Goal: Transaction & Acquisition: Purchase product/service

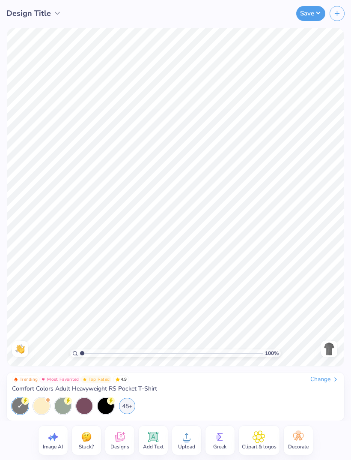
click at [124, 441] on icon at bounding box center [120, 436] width 13 height 13
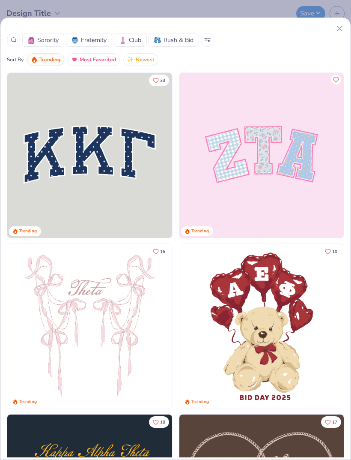
click at [341, 26] on icon at bounding box center [339, 28] width 9 height 9
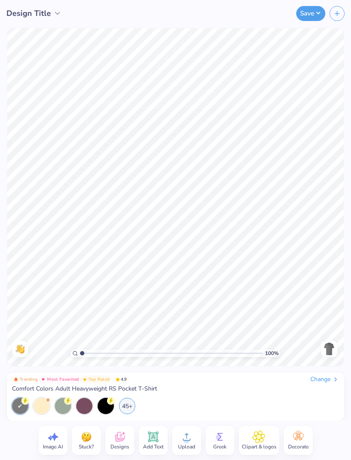
click at [189, 437] on icon at bounding box center [186, 436] width 13 height 13
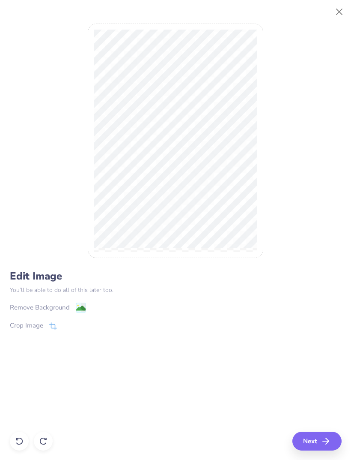
click at [335, 12] on button "Close" at bounding box center [340, 12] width 16 height 16
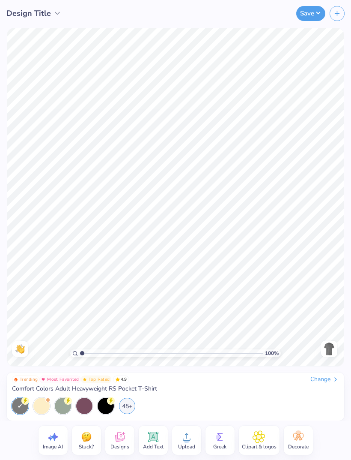
click at [186, 441] on circle at bounding box center [187, 440] width 6 height 6
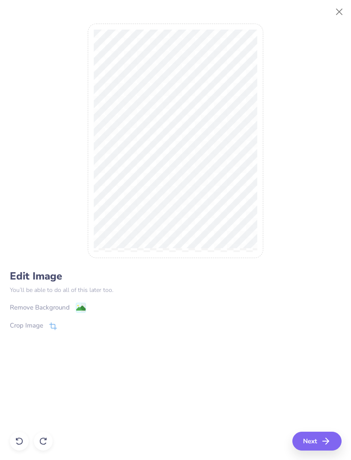
click at [81, 305] on image at bounding box center [80, 307] width 9 height 9
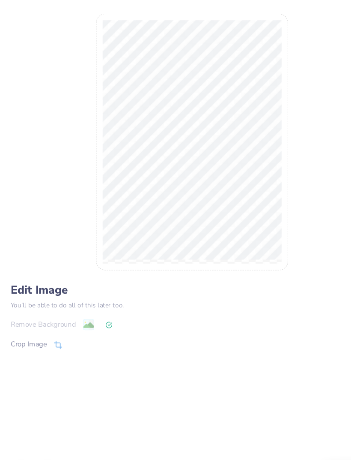
click at [103, 302] on div "Remove Background" at bounding box center [176, 307] width 332 height 11
click at [83, 302] on div "Remove Background" at bounding box center [176, 307] width 332 height 11
click at [54, 322] on icon at bounding box center [53, 326] width 8 height 8
click at [135, 307] on div "Remove Background Crop Image" at bounding box center [176, 327] width 332 height 50
click at [147, 287] on div "Edit Image You’ll be able to do all of this later too. Remove Background Crop I…" at bounding box center [176, 311] width 332 height 82
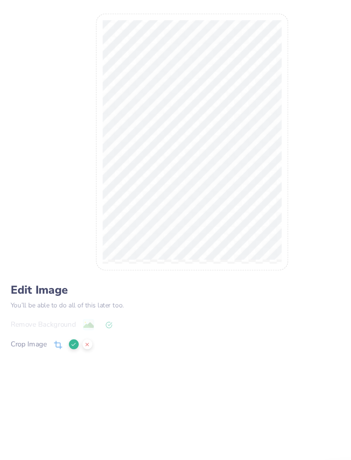
click at [80, 323] on icon at bounding box center [79, 325] width 5 height 5
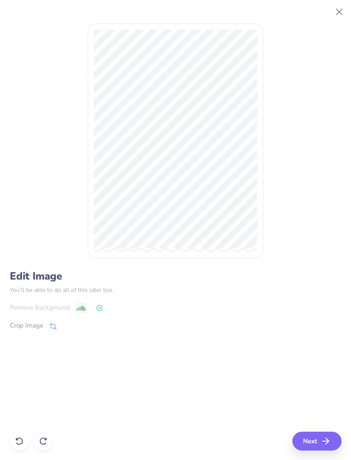
click at [314, 444] on button "Next" at bounding box center [317, 440] width 49 height 19
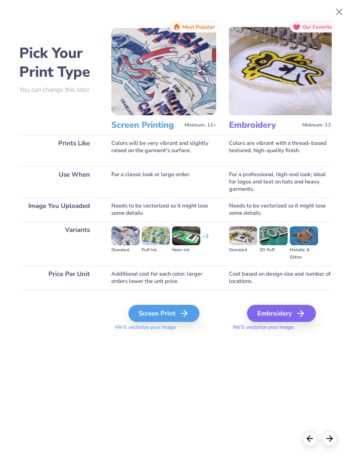
click at [168, 317] on div "Screen Print" at bounding box center [164, 313] width 71 height 17
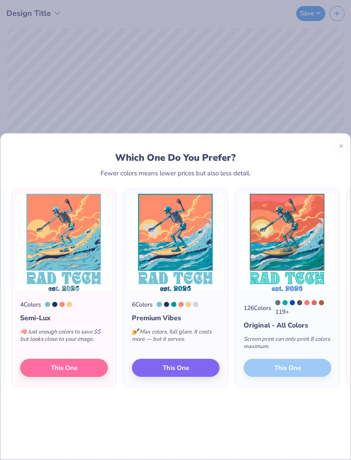
click at [305, 356] on div "126 Colors 119 + Original - All Colors Screen print can only print 8 colors max…" at bounding box center [287, 339] width 105 height 96
click at [297, 299] on div "119 +" at bounding box center [303, 307] width 56 height 16
click at [278, 299] on div "119 +" at bounding box center [303, 307] width 56 height 16
click at [298, 320] on div "Original - All Colors" at bounding box center [288, 325] width 88 height 10
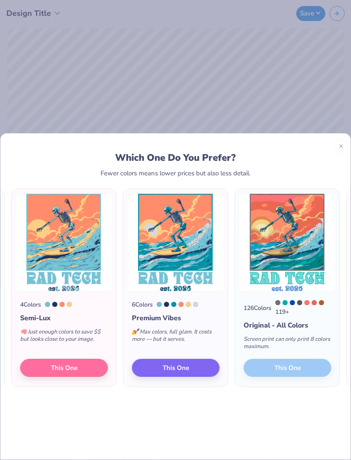
click at [296, 235] on img at bounding box center [288, 242] width 98 height 98
click at [194, 269] on img at bounding box center [176, 242] width 98 height 98
click at [189, 358] on button "This One" at bounding box center [176, 367] width 88 height 18
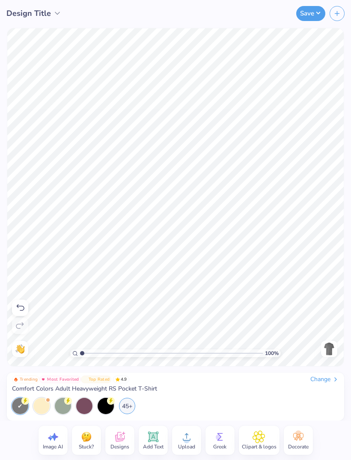
click at [329, 351] on img at bounding box center [330, 349] width 14 height 14
click at [328, 354] on img at bounding box center [330, 349] width 14 height 14
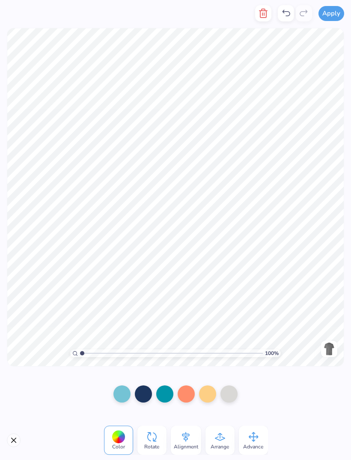
click at [257, 441] on icon at bounding box center [253, 436] width 13 height 13
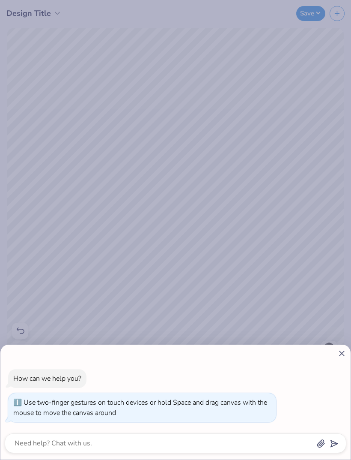
type input "2.58376709581534"
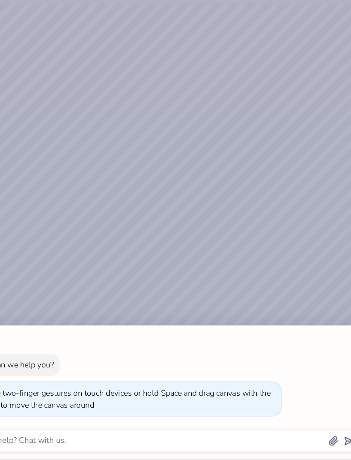
click at [246, 147] on div "How can we help you? Use two-finger gestures on touch devices or hold Space and…" at bounding box center [175, 230] width 351 height 460
type textarea "x"
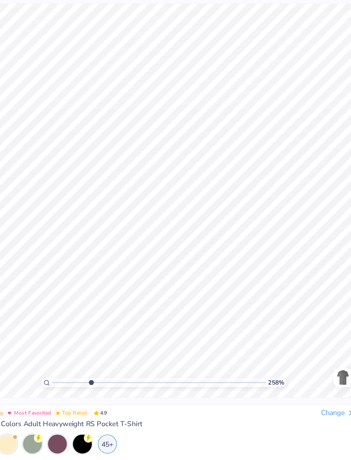
click at [311, 375] on div "Change" at bounding box center [325, 379] width 29 height 8
type input "2.58376709581534"
